Goal: Navigation & Orientation: Find specific page/section

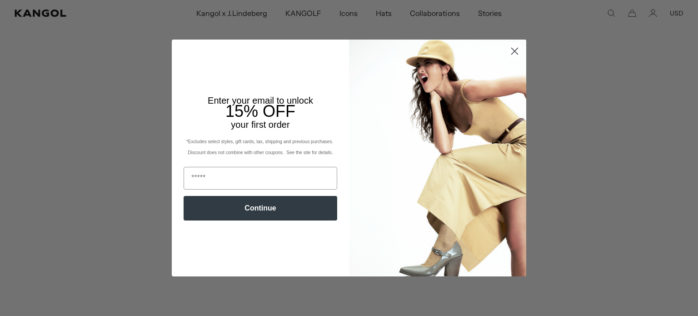
scroll to position [179, 0]
click at [513, 54] on circle "Close dialog" at bounding box center [514, 51] width 15 height 15
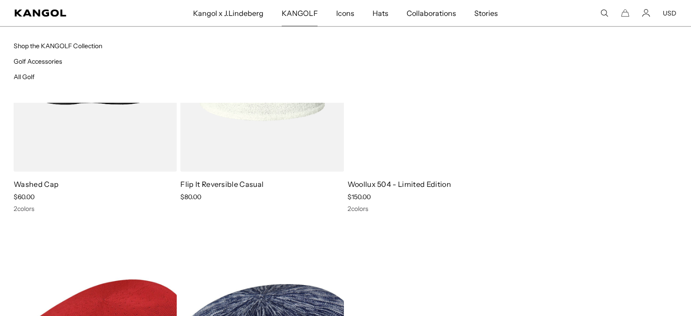
scroll to position [0, 0]
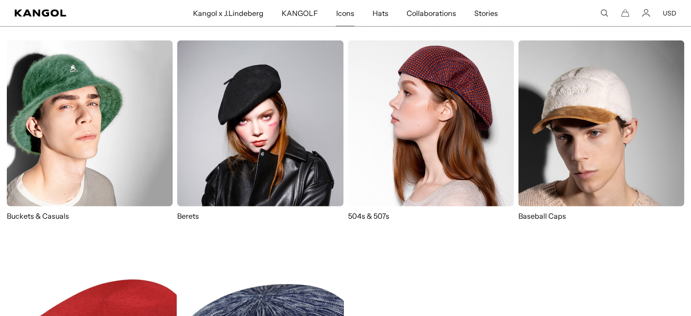
click at [345, 14] on span "Icons" at bounding box center [345, 13] width 18 height 26
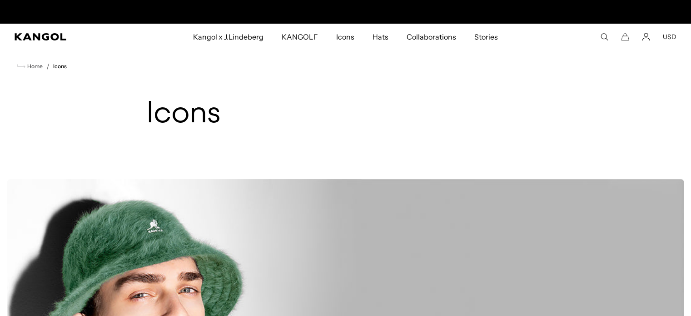
scroll to position [0, 187]
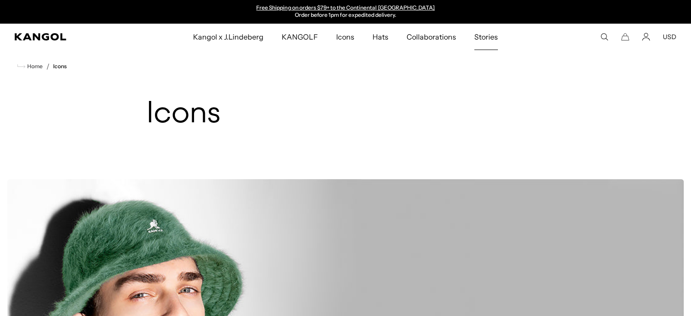
click at [489, 36] on span "Stories" at bounding box center [487, 37] width 24 height 26
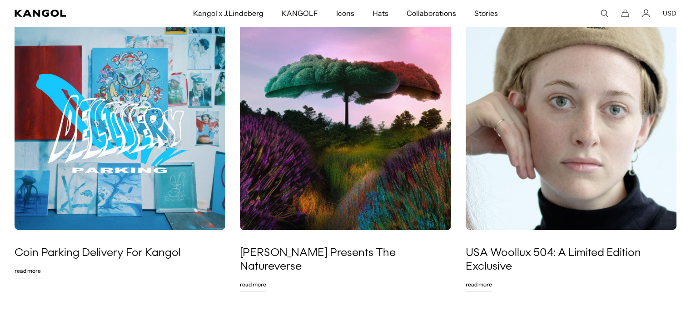
click at [588, 102] on img at bounding box center [571, 124] width 211 height 211
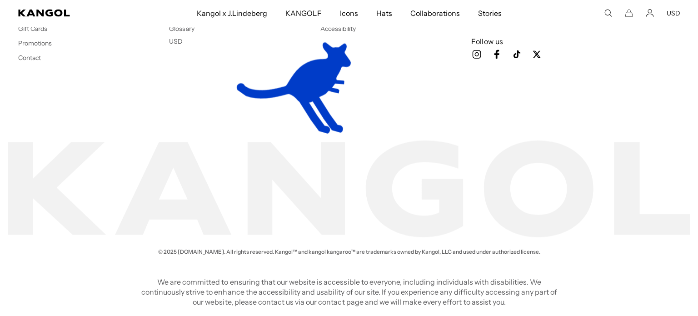
scroll to position [0, 187]
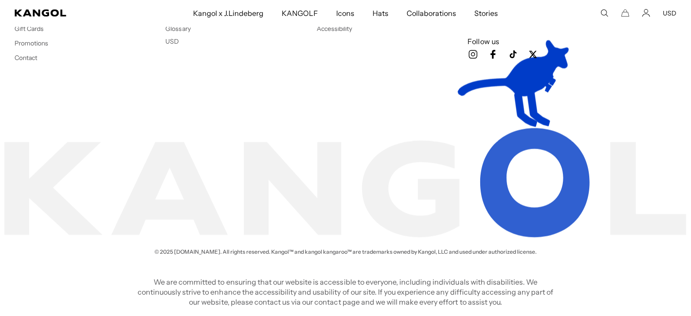
click at [603, 12] on icon "Search here" at bounding box center [604, 13] width 8 height 8
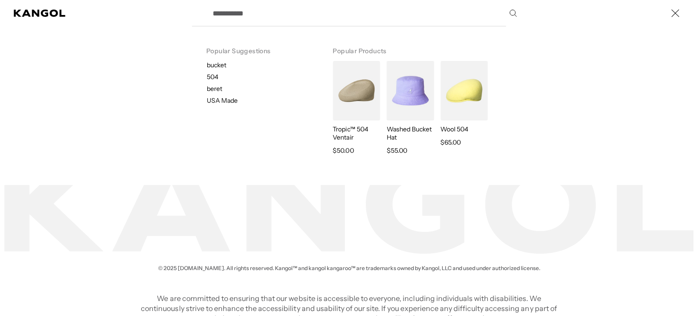
scroll to position [0, 0]
click at [257, 9] on input "Search here" at bounding box center [364, 13] width 314 height 23
click at [254, 14] on input "Search here" at bounding box center [364, 13] width 314 height 23
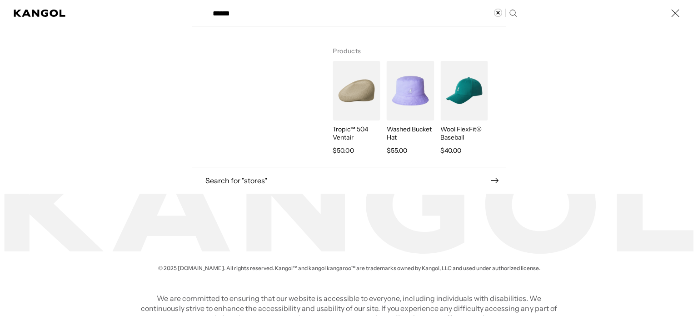
type input "******"
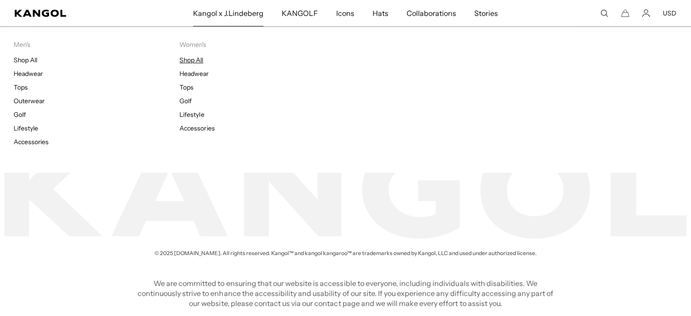
scroll to position [0, 187]
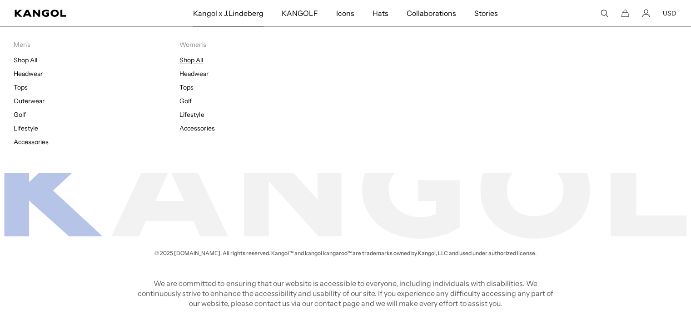
click at [199, 56] on link "Shop All" at bounding box center [192, 60] width 24 height 8
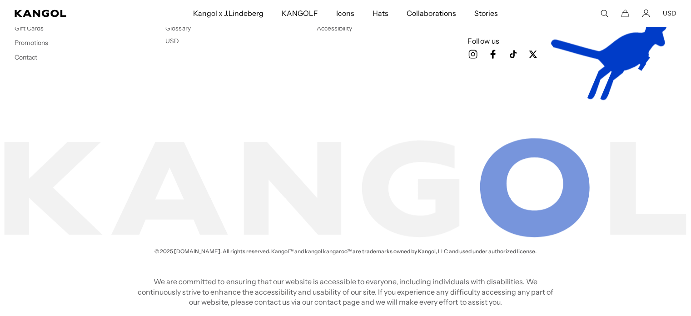
scroll to position [0, 187]
